Goal: Task Accomplishment & Management: Manage account settings

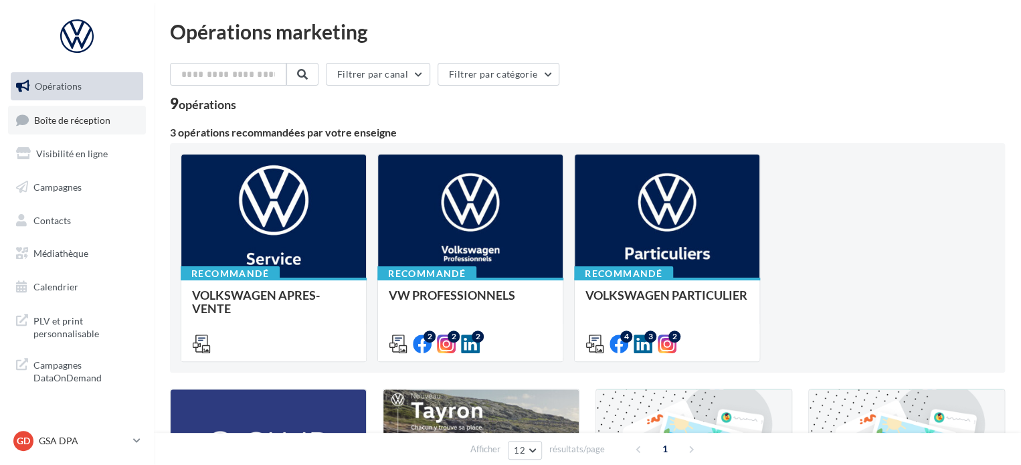
click at [52, 114] on span "Boîte de réception" at bounding box center [72, 119] width 76 height 11
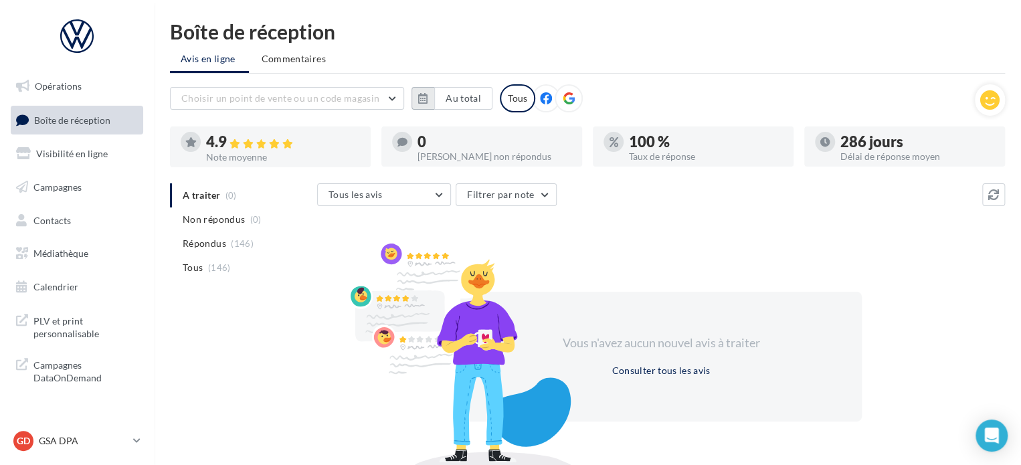
click at [420, 98] on icon "button" at bounding box center [422, 98] width 9 height 11
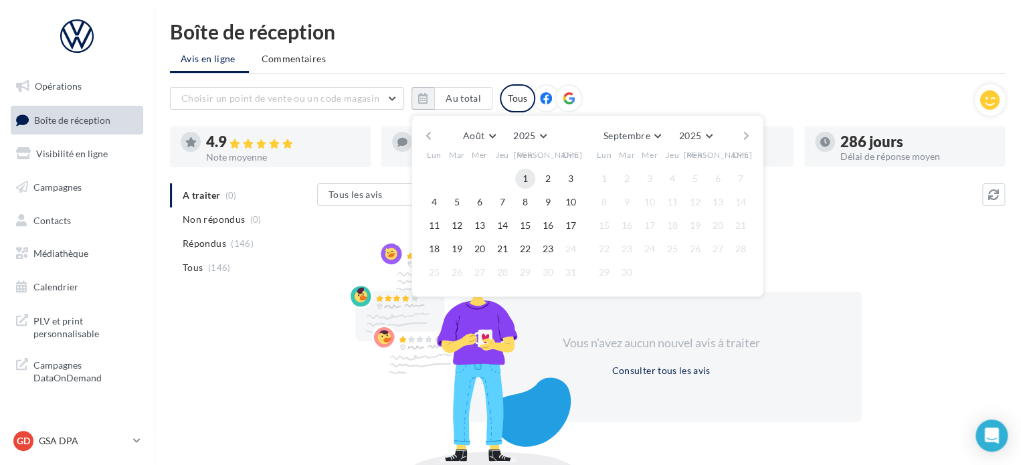
click at [522, 177] on button "1" at bounding box center [525, 179] width 20 height 20
click at [546, 250] on button "23" at bounding box center [548, 249] width 20 height 20
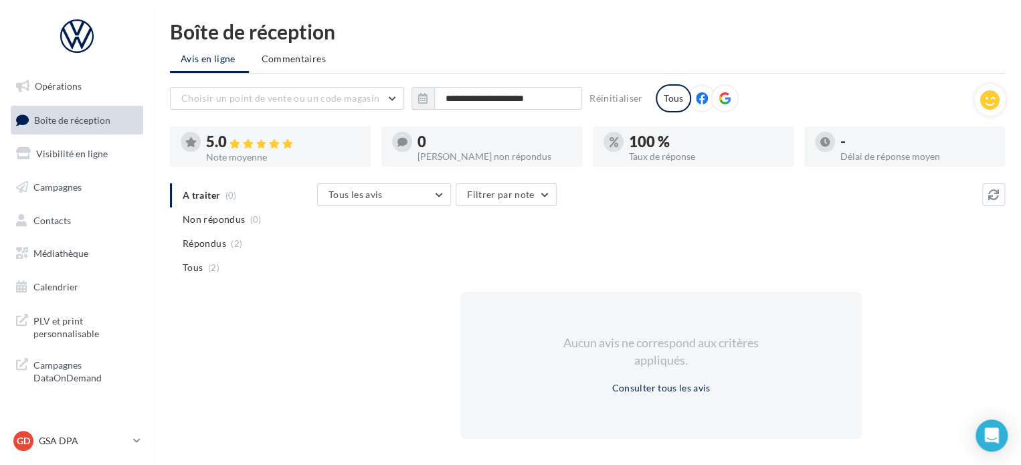
scroll to position [1, 0]
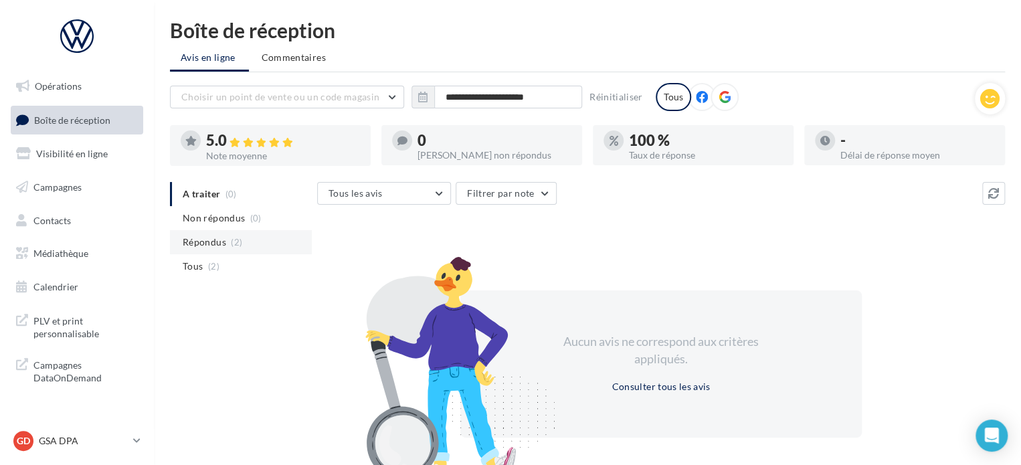
click at [213, 243] on span "Répondus" at bounding box center [205, 242] width 44 height 13
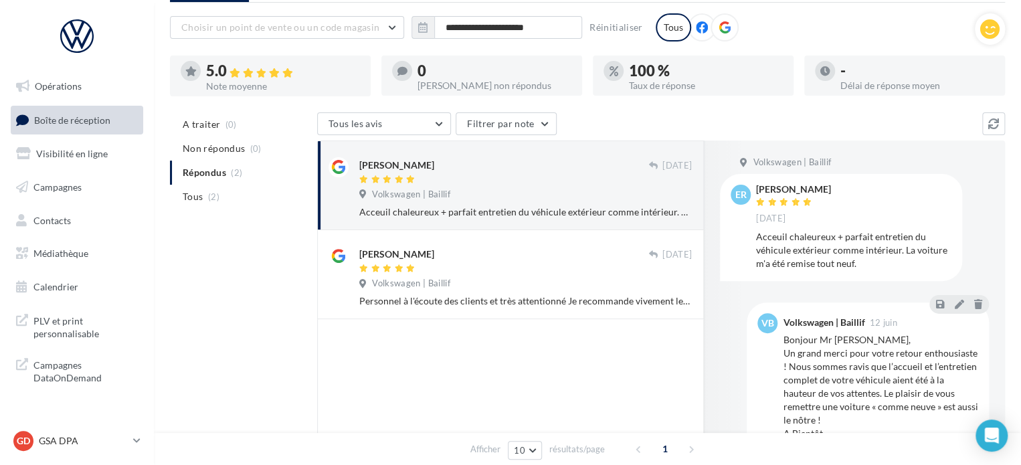
scroll to position [72, 0]
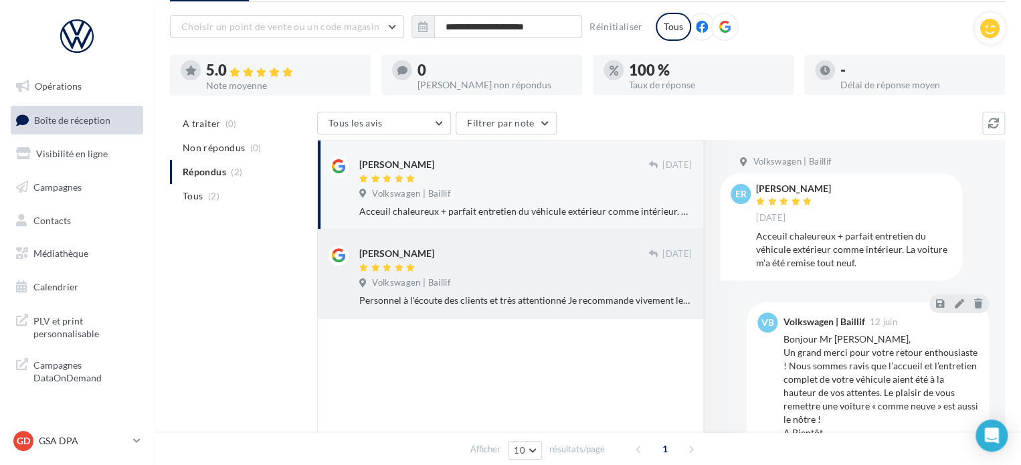
click at [426, 305] on div "Personnel à l'écoute des clients et très attentionné Je recommande vivement leu…" at bounding box center [525, 300] width 333 height 13
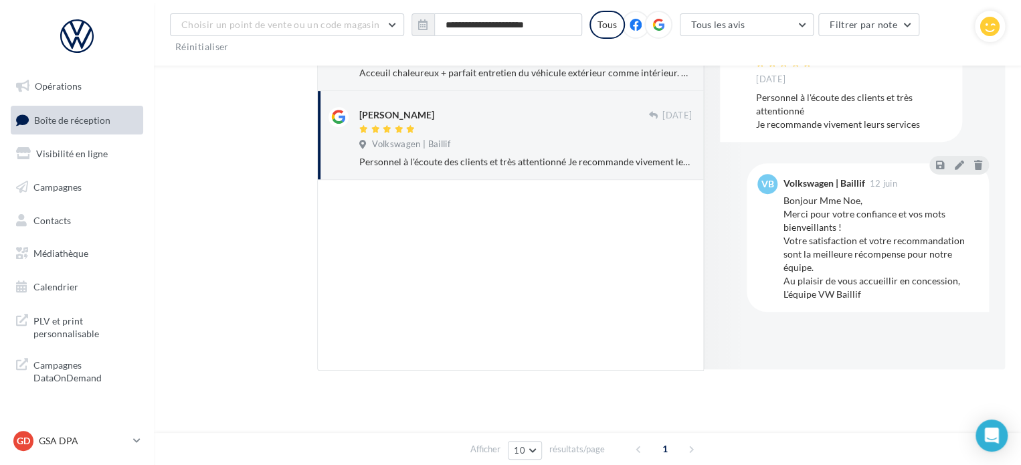
scroll to position [0, 0]
